Goal: Information Seeking & Learning: Understand process/instructions

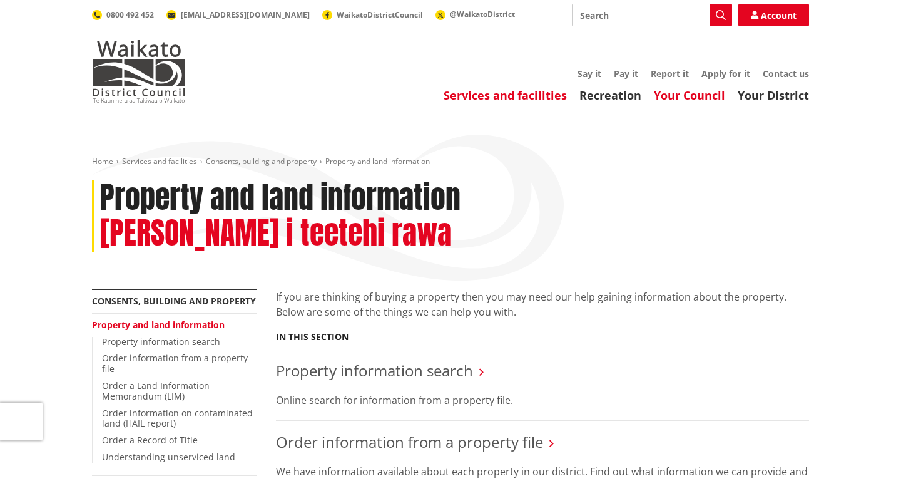
click at [708, 98] on link "Your Council" at bounding box center [689, 95] width 71 height 15
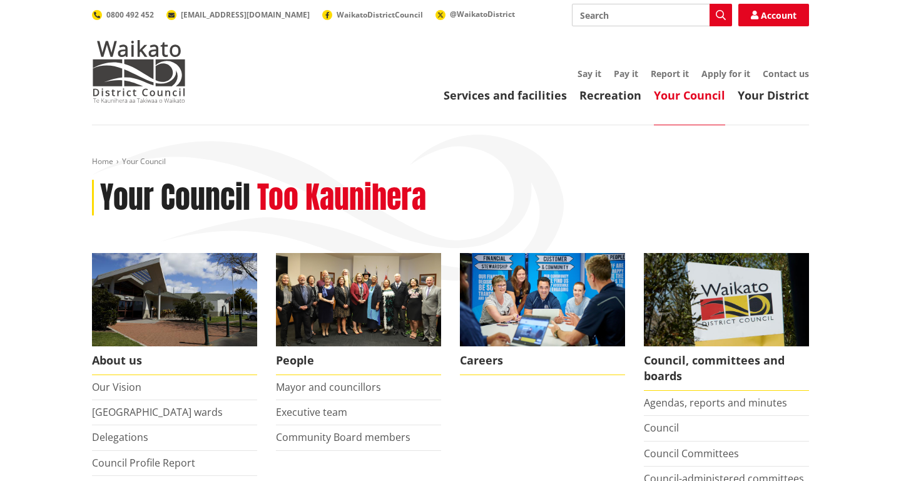
click at [617, 20] on input "Search" at bounding box center [652, 15] width 160 height 23
type input "building"
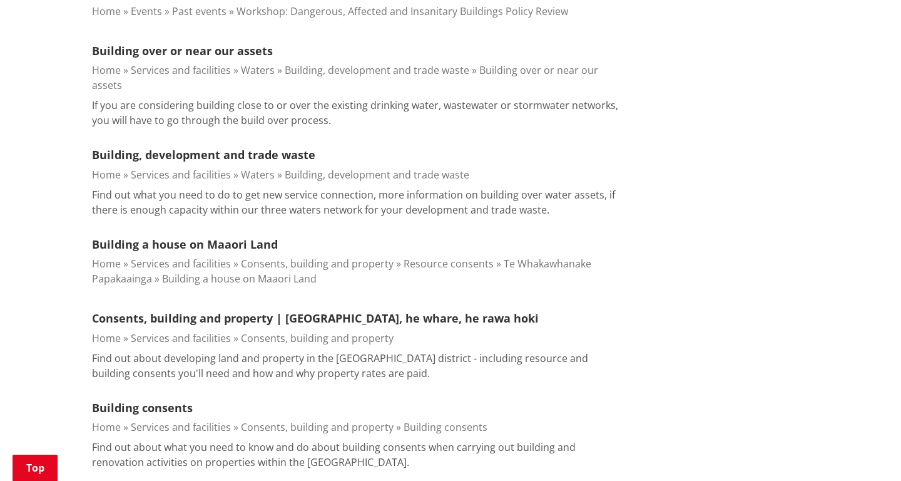
scroll to position [441, 0]
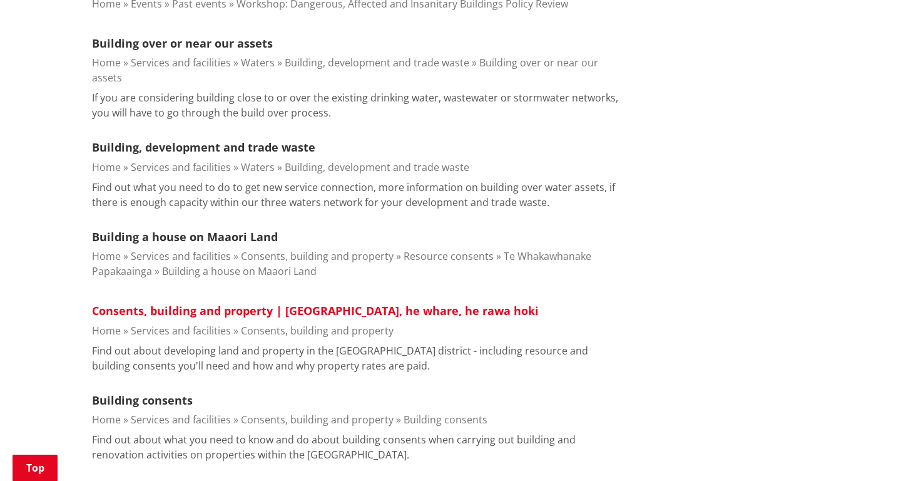
click at [227, 303] on link "Consents, building and property | Ngaa whakaaetanga, he whare, he rawa hoki" at bounding box center [315, 310] width 447 height 15
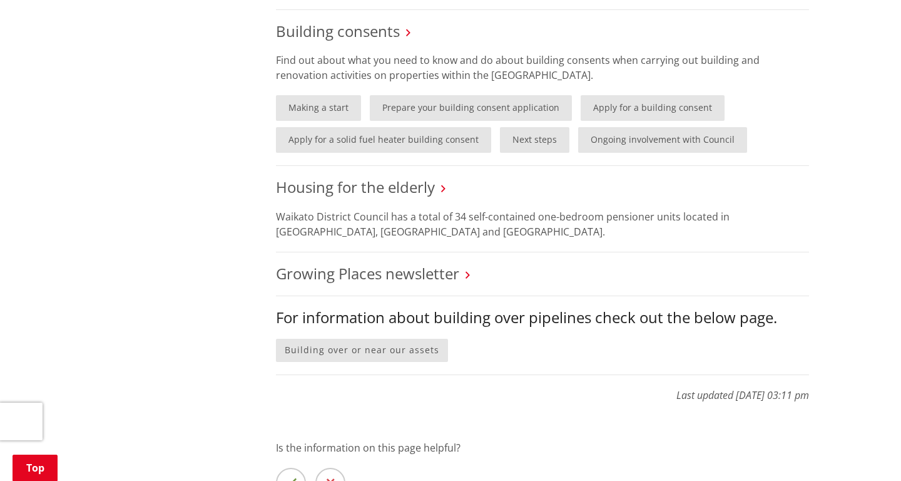
scroll to position [1020, 0]
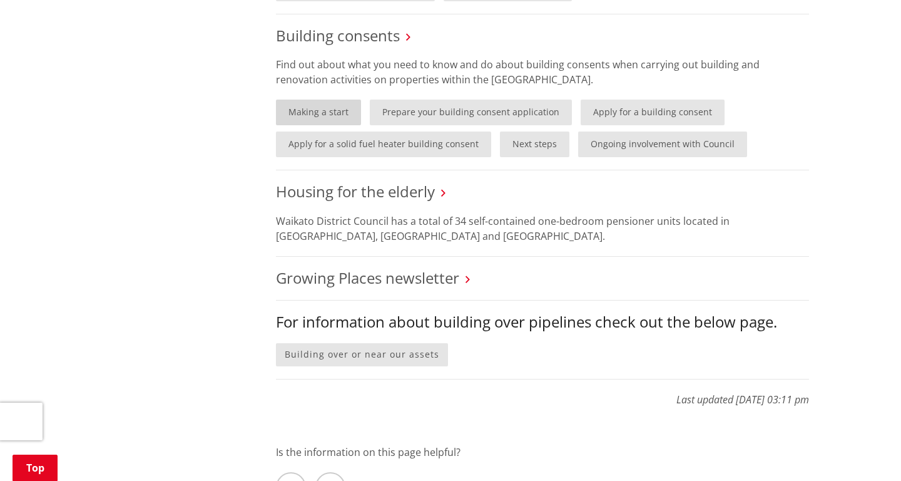
click at [331, 113] on link "Making a start" at bounding box center [318, 113] width 85 height 26
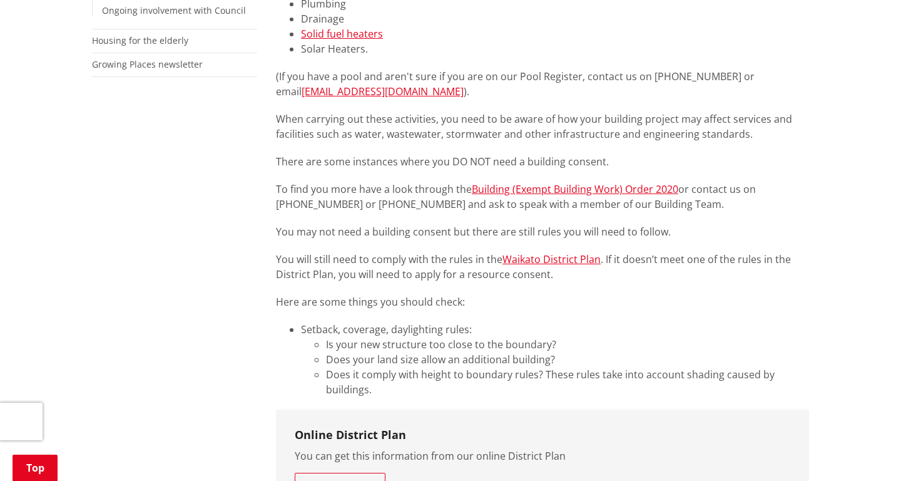
scroll to position [449, 0]
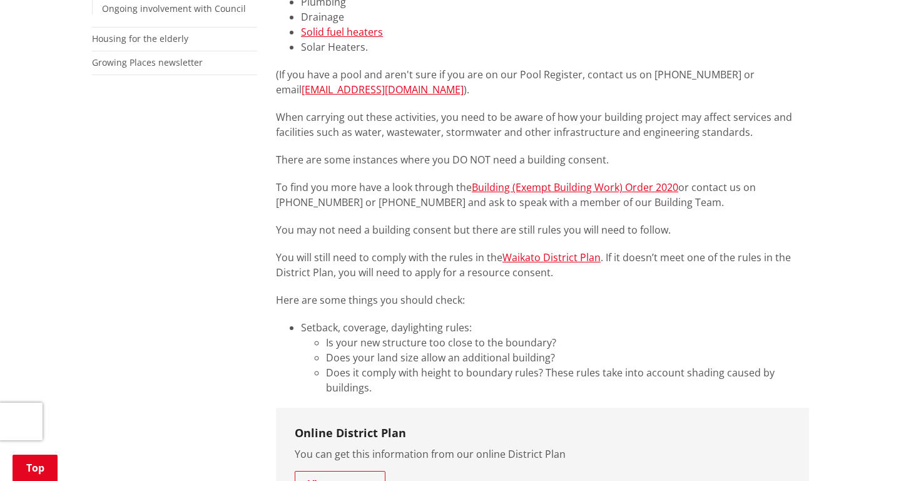
click at [509, 180] on p "To find you more have a look through the Building (Exempt Building Work) Order …" at bounding box center [542, 195] width 533 height 30
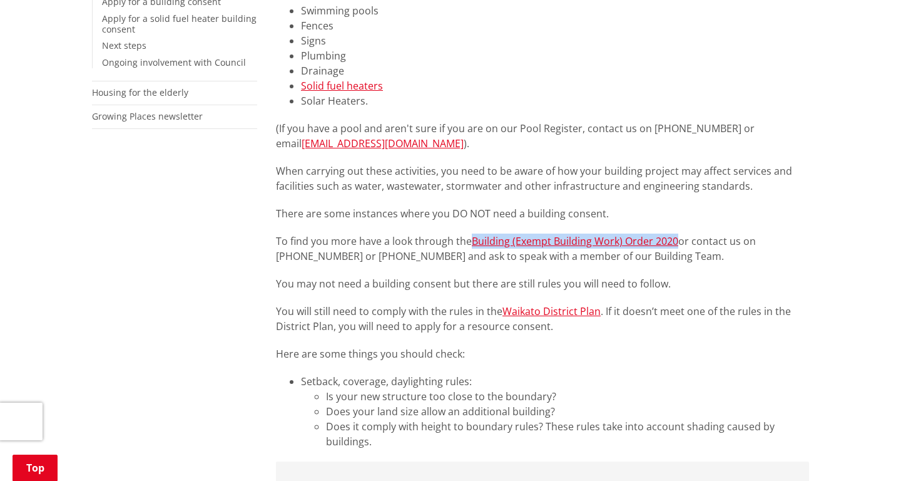
scroll to position [394, 0]
click at [750, 213] on p "There are some instances where you DO NOT need a building consent." at bounding box center [542, 214] width 533 height 15
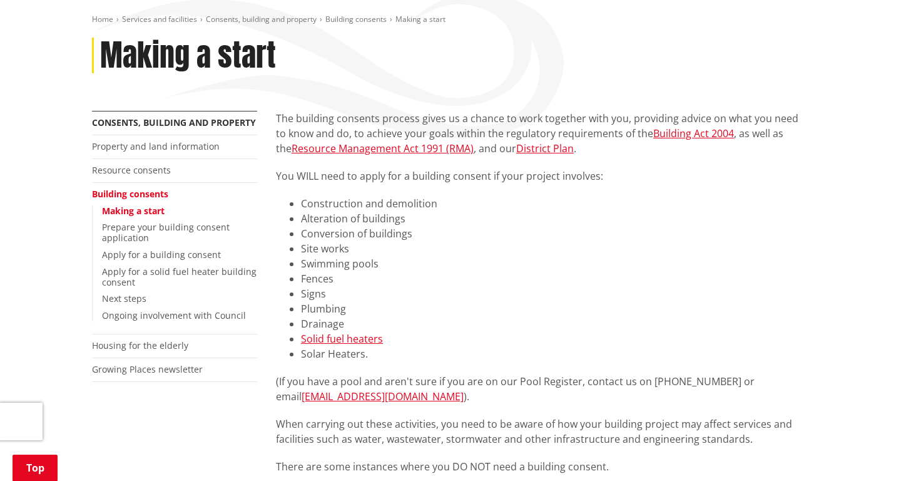
scroll to position [137, 0]
